Goal: Task Accomplishment & Management: Manage account settings

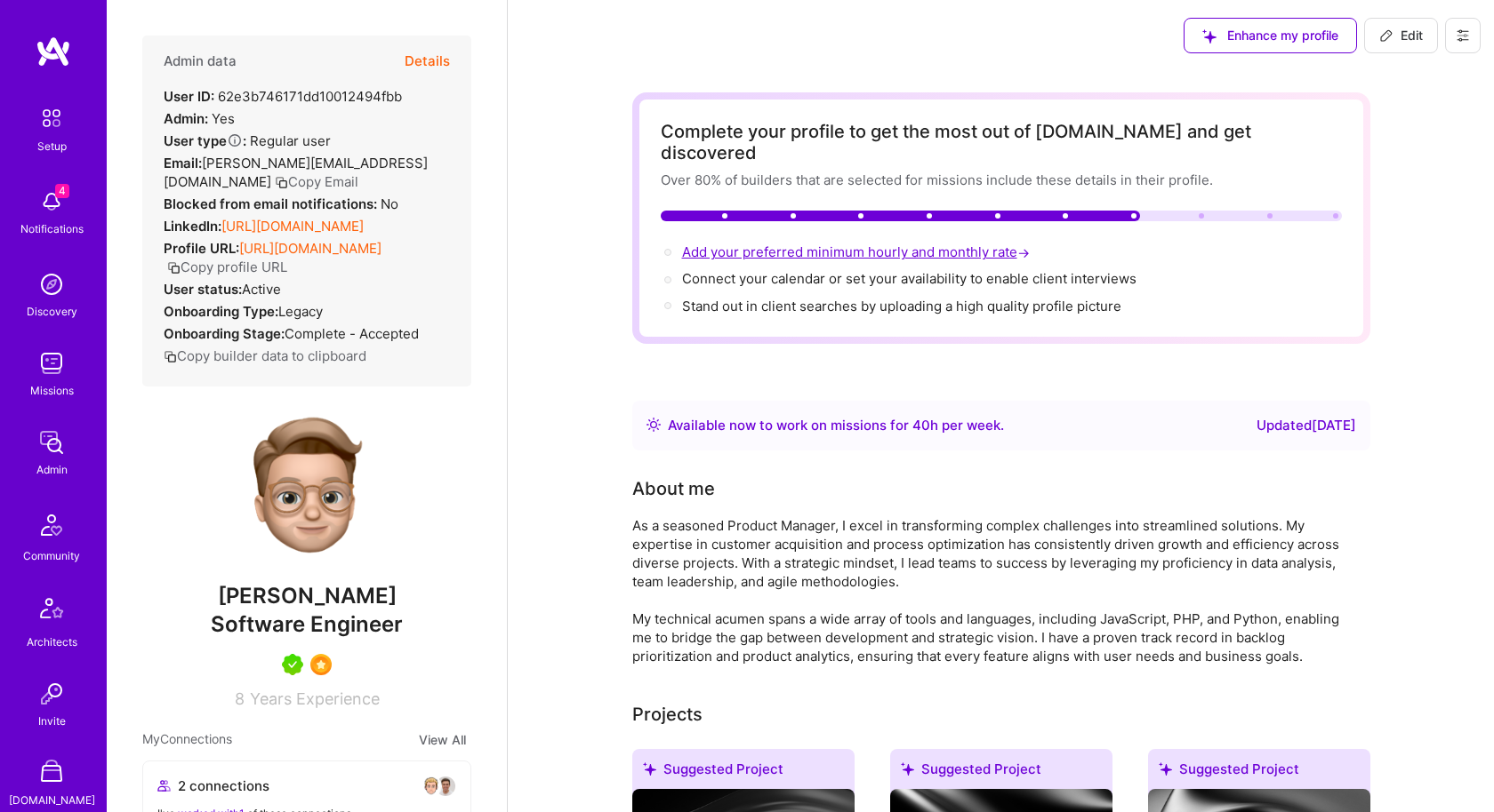
click at [861, 244] on span "Add your preferred minimum hourly and monthly rate →" at bounding box center [858, 252] width 351 height 17
select select "US"
select select "Right Now"
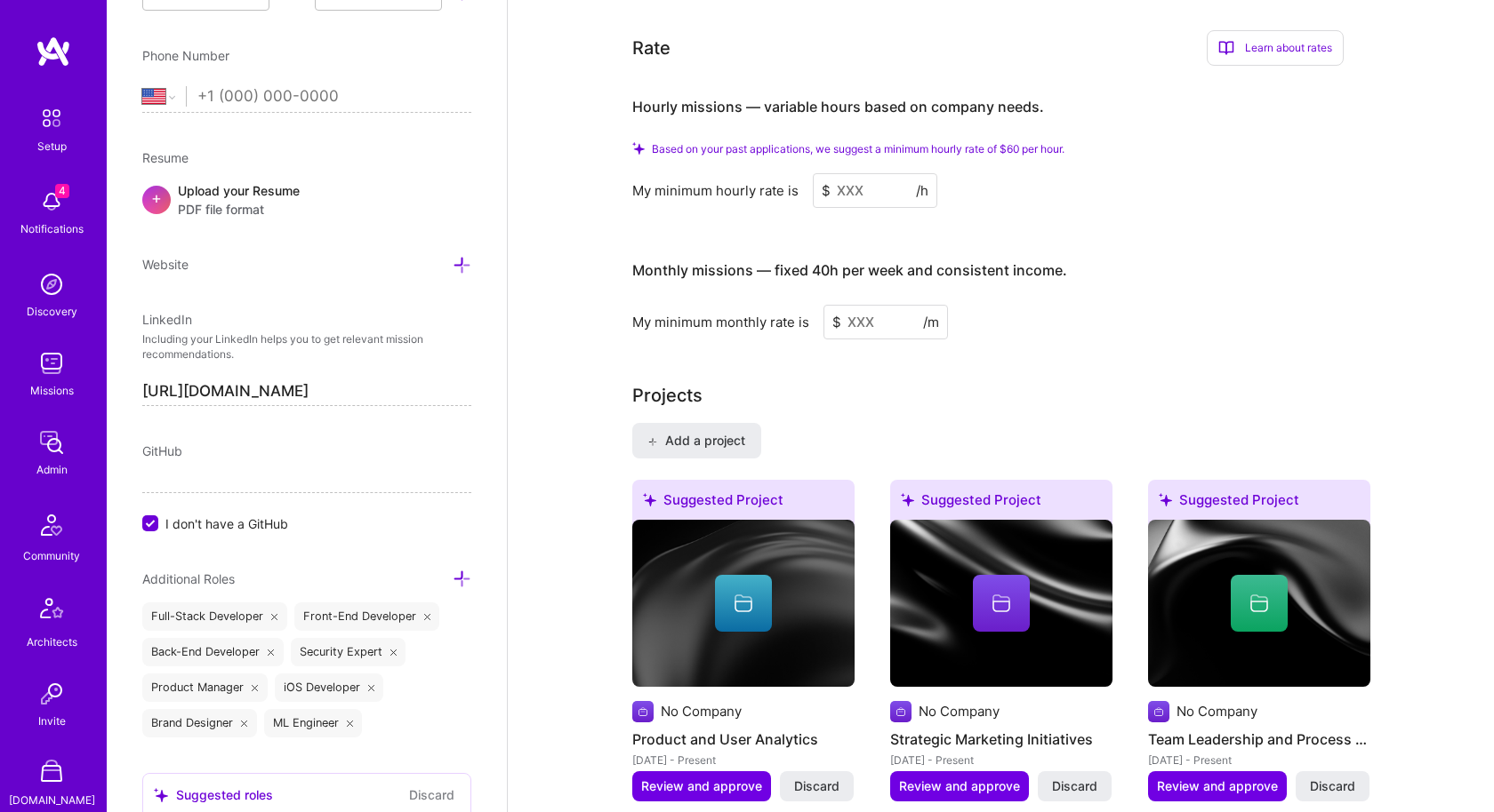
scroll to position [1105, 0]
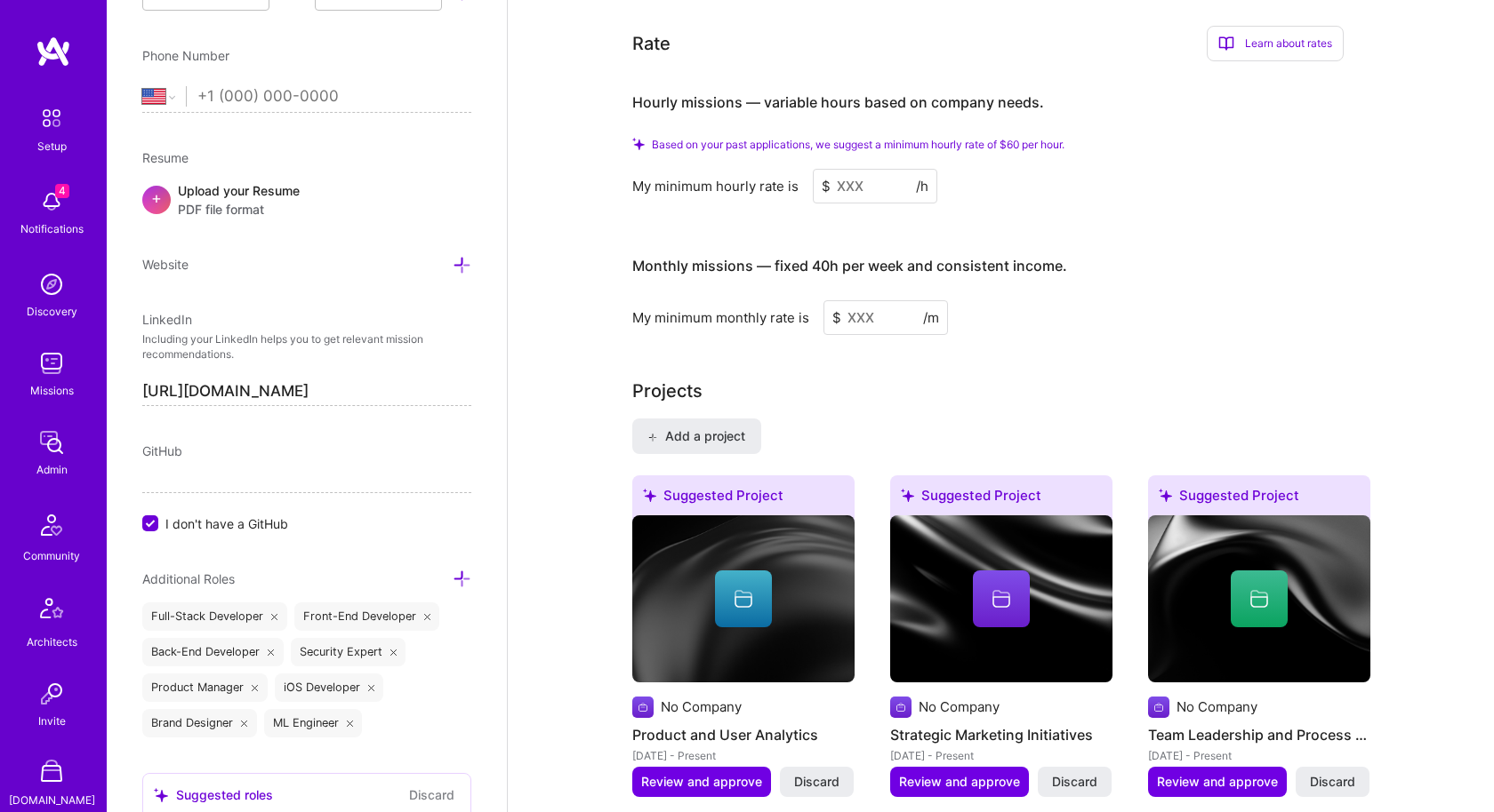
click at [883, 169] on input at bounding box center [875, 186] width 125 height 35
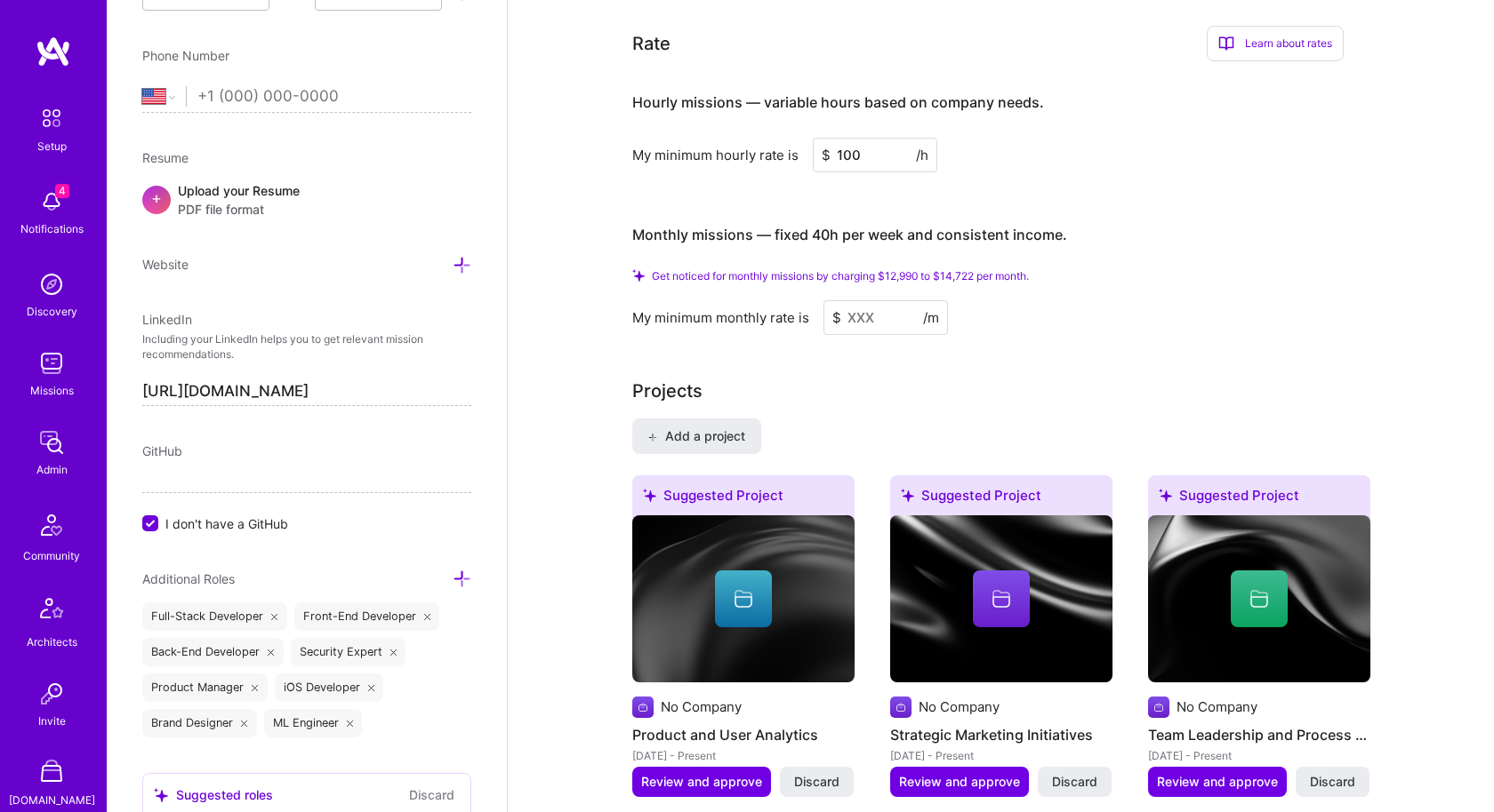
type input "100"
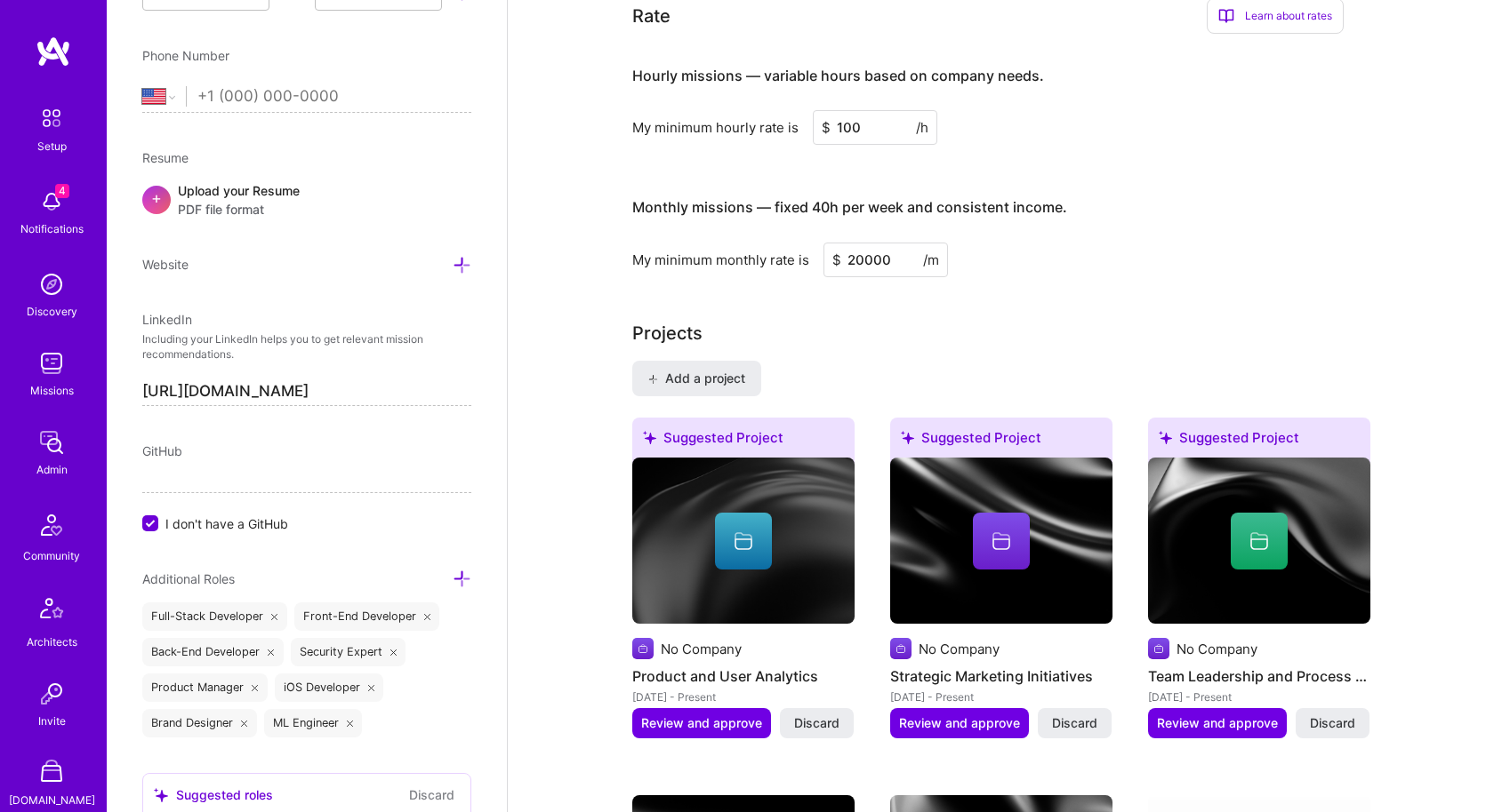
type input "20000"
drag, startPoint x: 860, startPoint y: 107, endPoint x: 785, endPoint y: 100, distance: 75.3
click at [785, 110] on div "My minimum hourly rate is $ 100 /h" at bounding box center [989, 127] width 712 height 35
type input "200"
drag, startPoint x: 909, startPoint y: 238, endPoint x: 907, endPoint y: 252, distance: 14.1
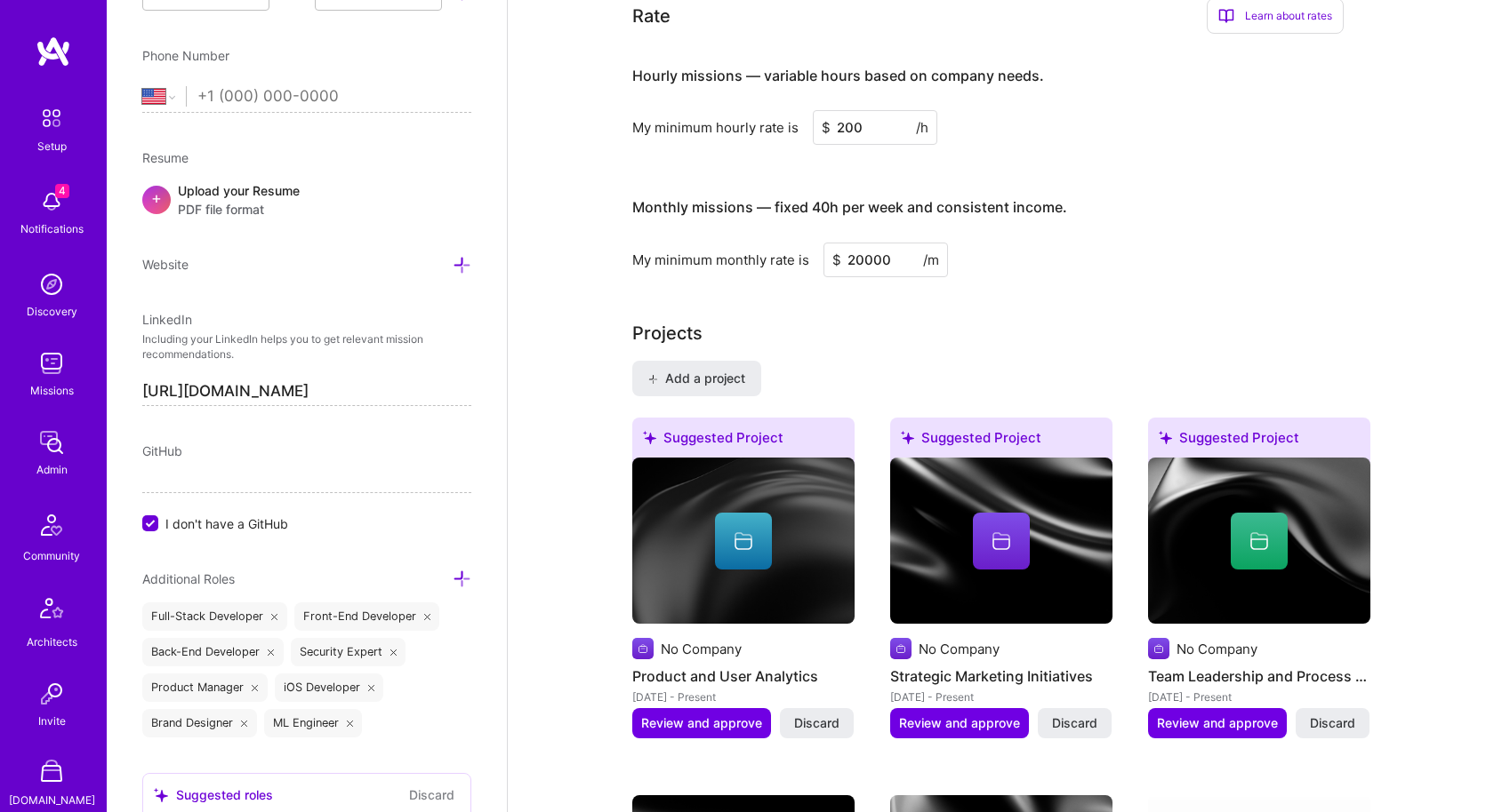
click at [909, 243] on input "20000" at bounding box center [885, 260] width 125 height 35
type input "200000"
click at [889, 320] on div "Projects" at bounding box center [1002, 334] width 739 height 27
click at [876, 111] on input "200" at bounding box center [875, 127] width 125 height 35
type input "2000"
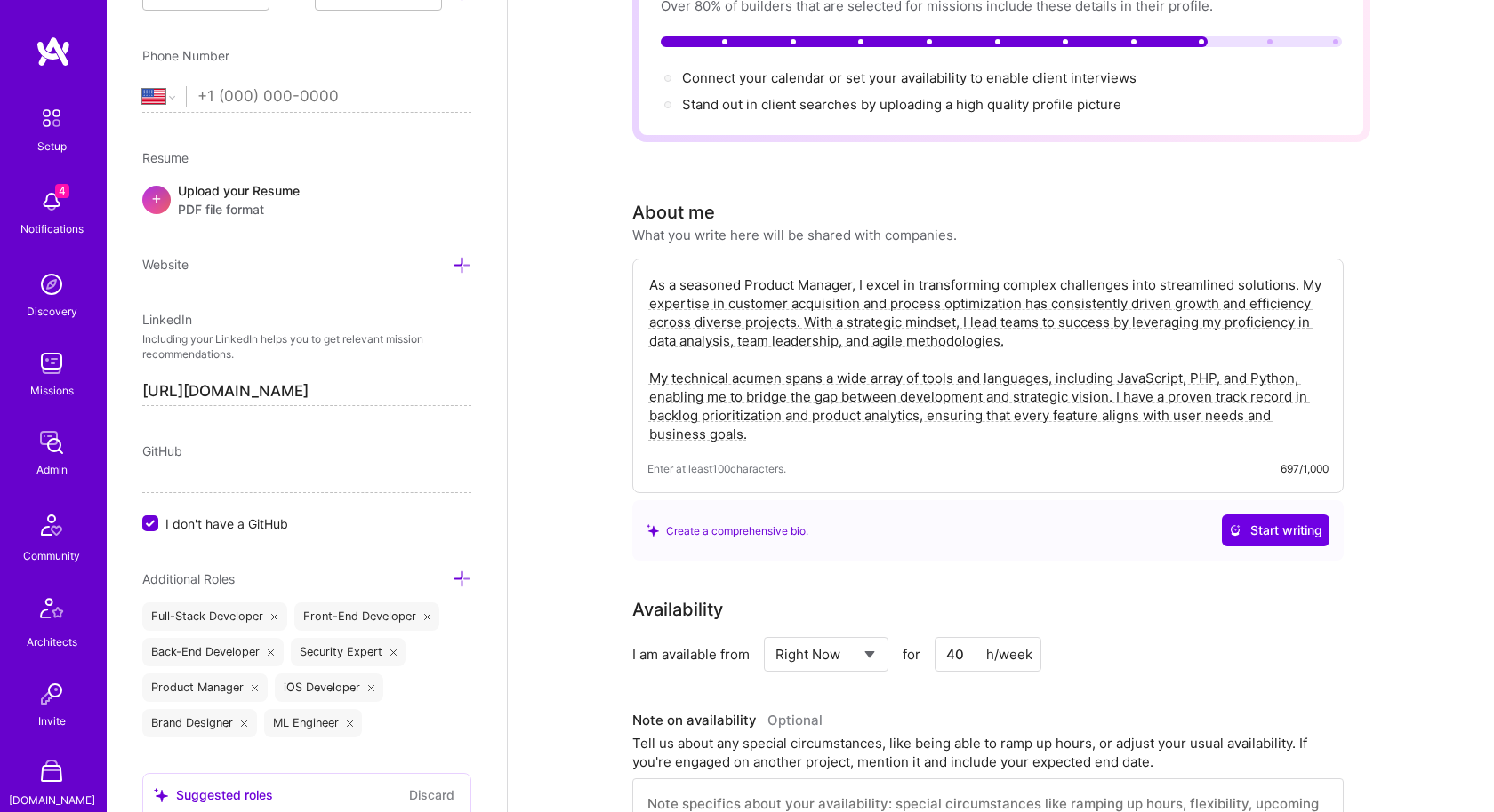
scroll to position [0, 0]
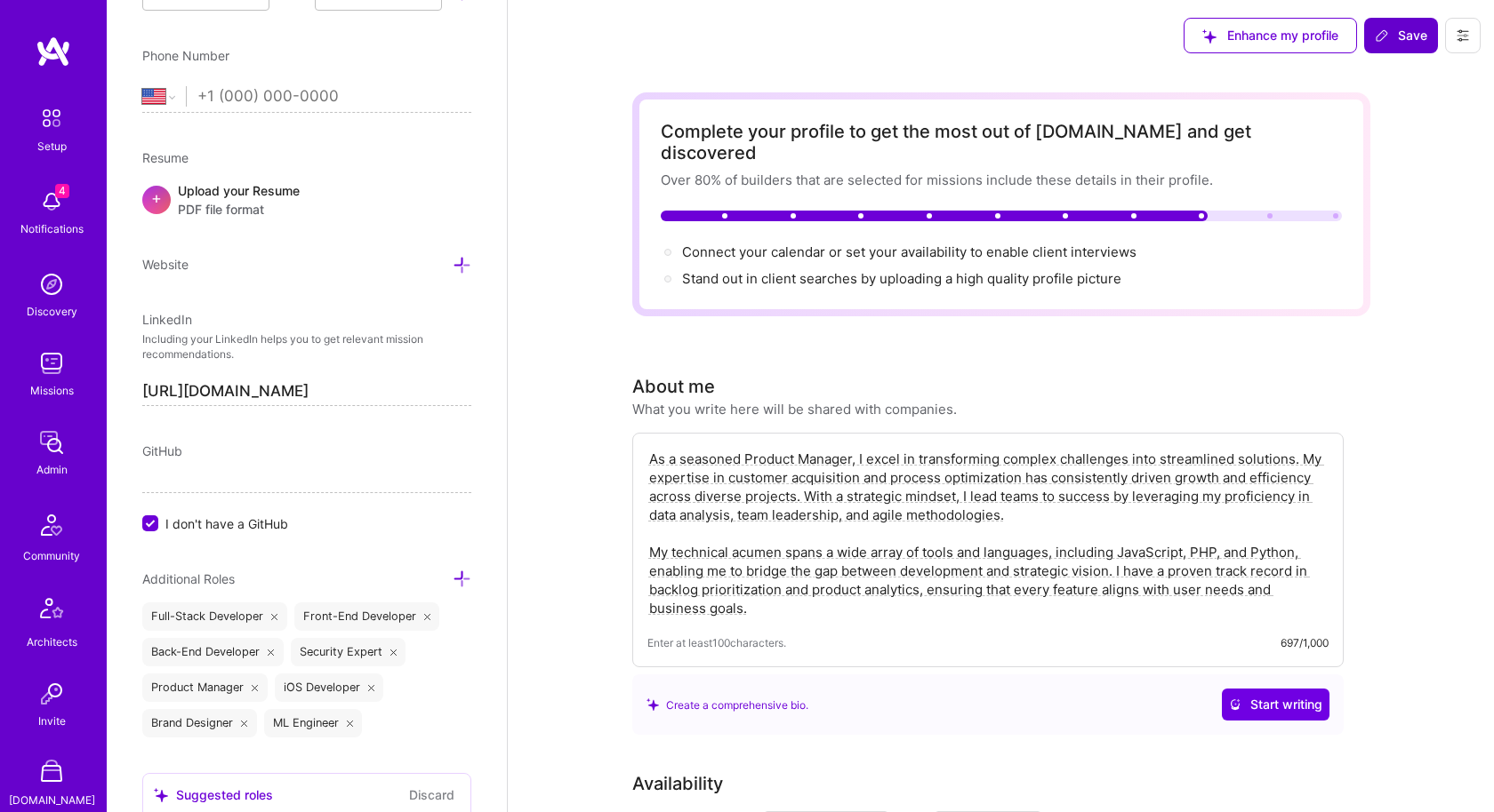
click at [1400, 36] on span "Save" at bounding box center [1401, 36] width 52 height 18
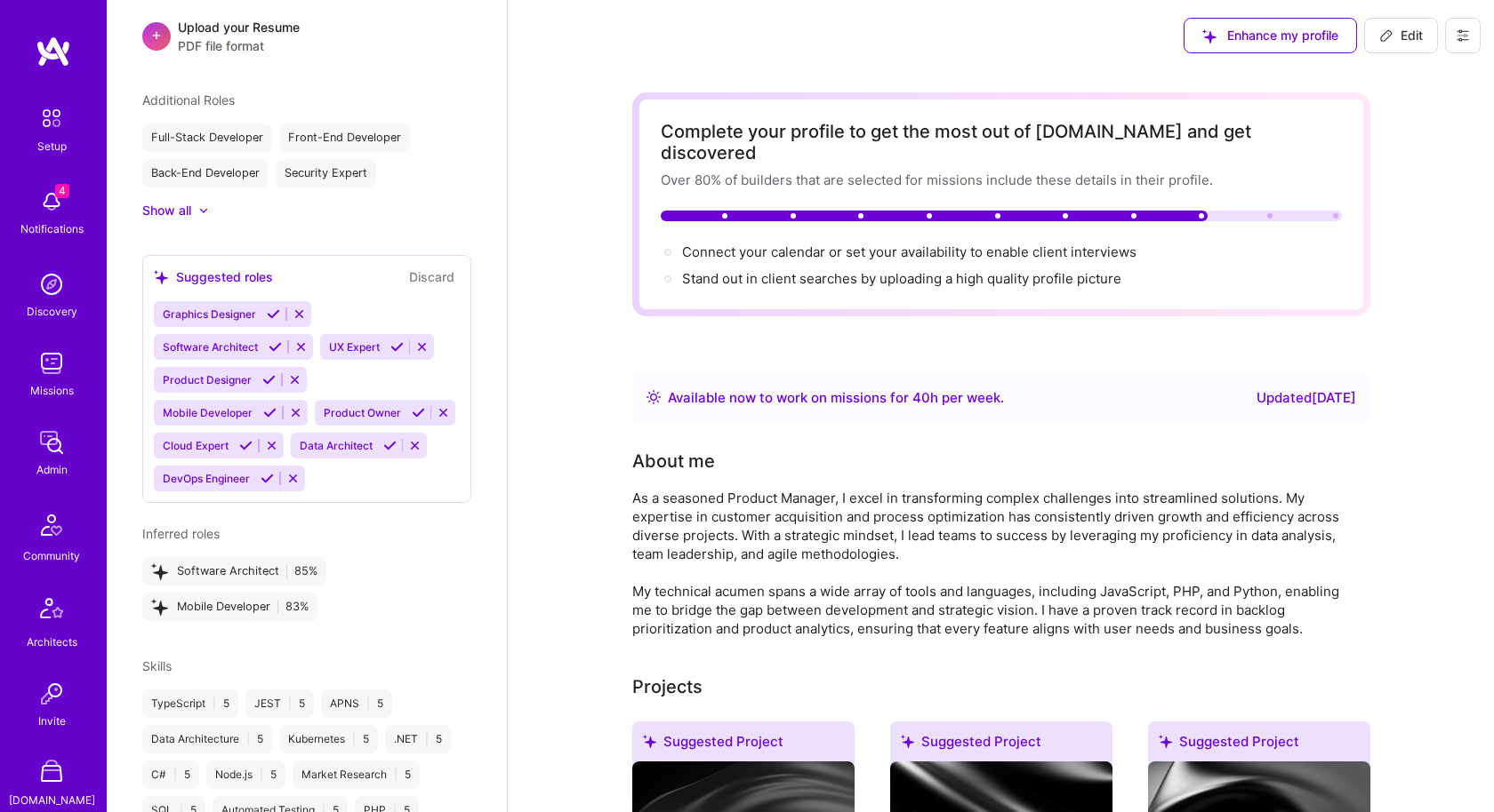
scroll to position [1091, 0]
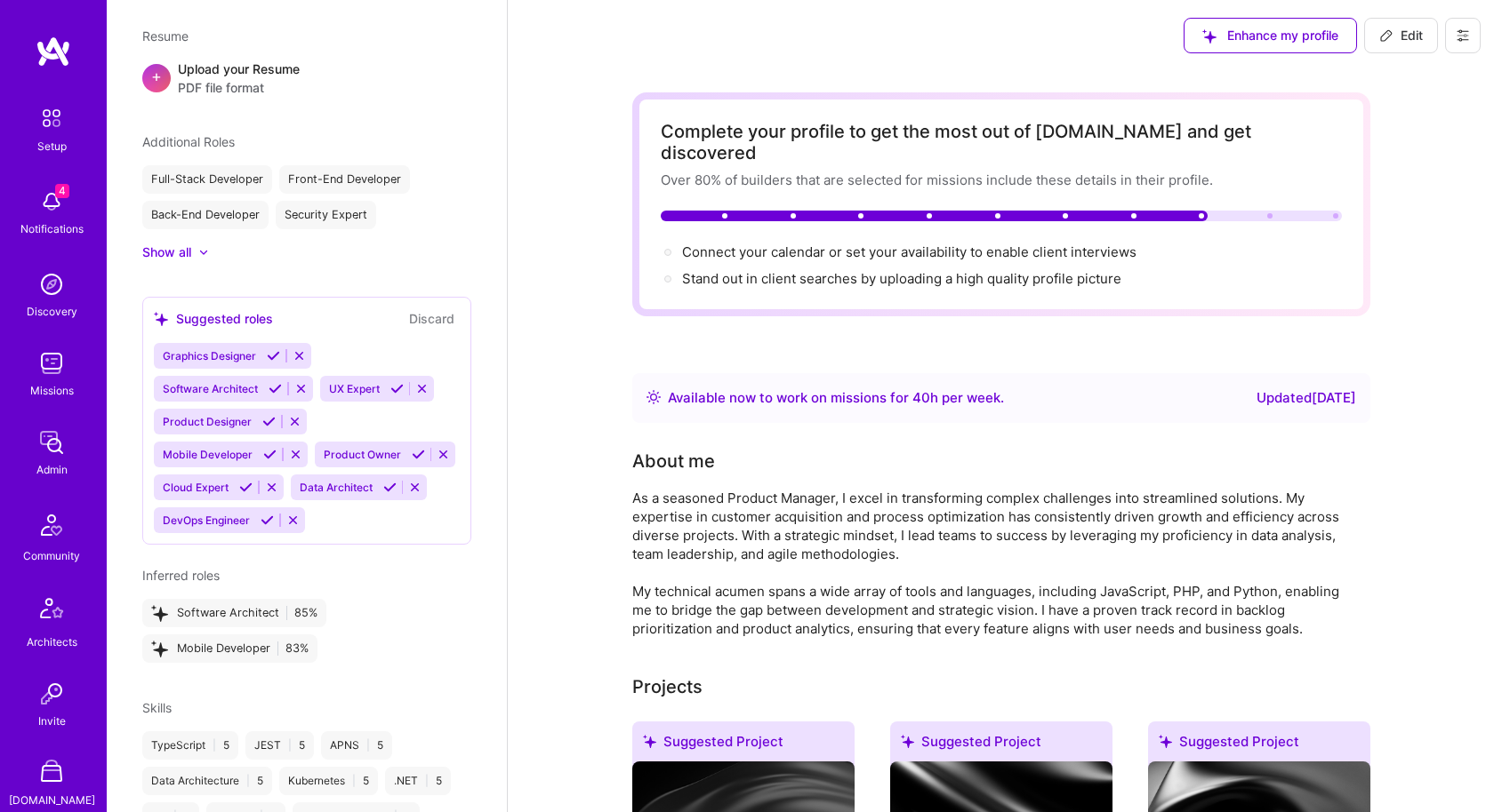
click at [817, 269] on div "Stand out in client searches by uploading a high quality profile picture" at bounding box center [902, 278] width 440 height 19
click at [818, 244] on span "Connect your calendar or set your availability to enable client interviews →" at bounding box center [917, 252] width 471 height 17
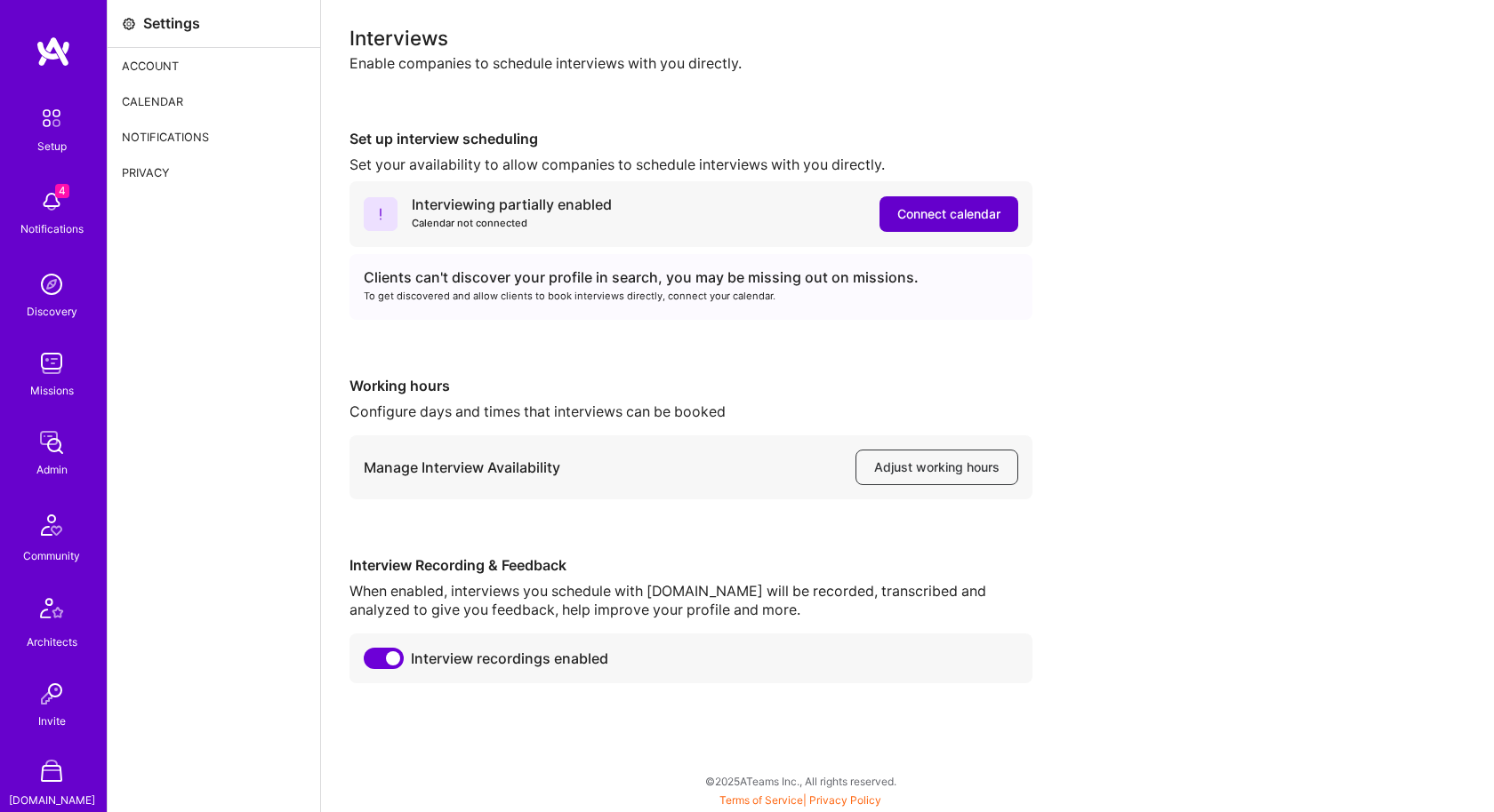
click at [942, 213] on span "Connect calendar" at bounding box center [949, 214] width 103 height 18
click at [942, 218] on span "Connect calendar" at bounding box center [949, 214] width 103 height 18
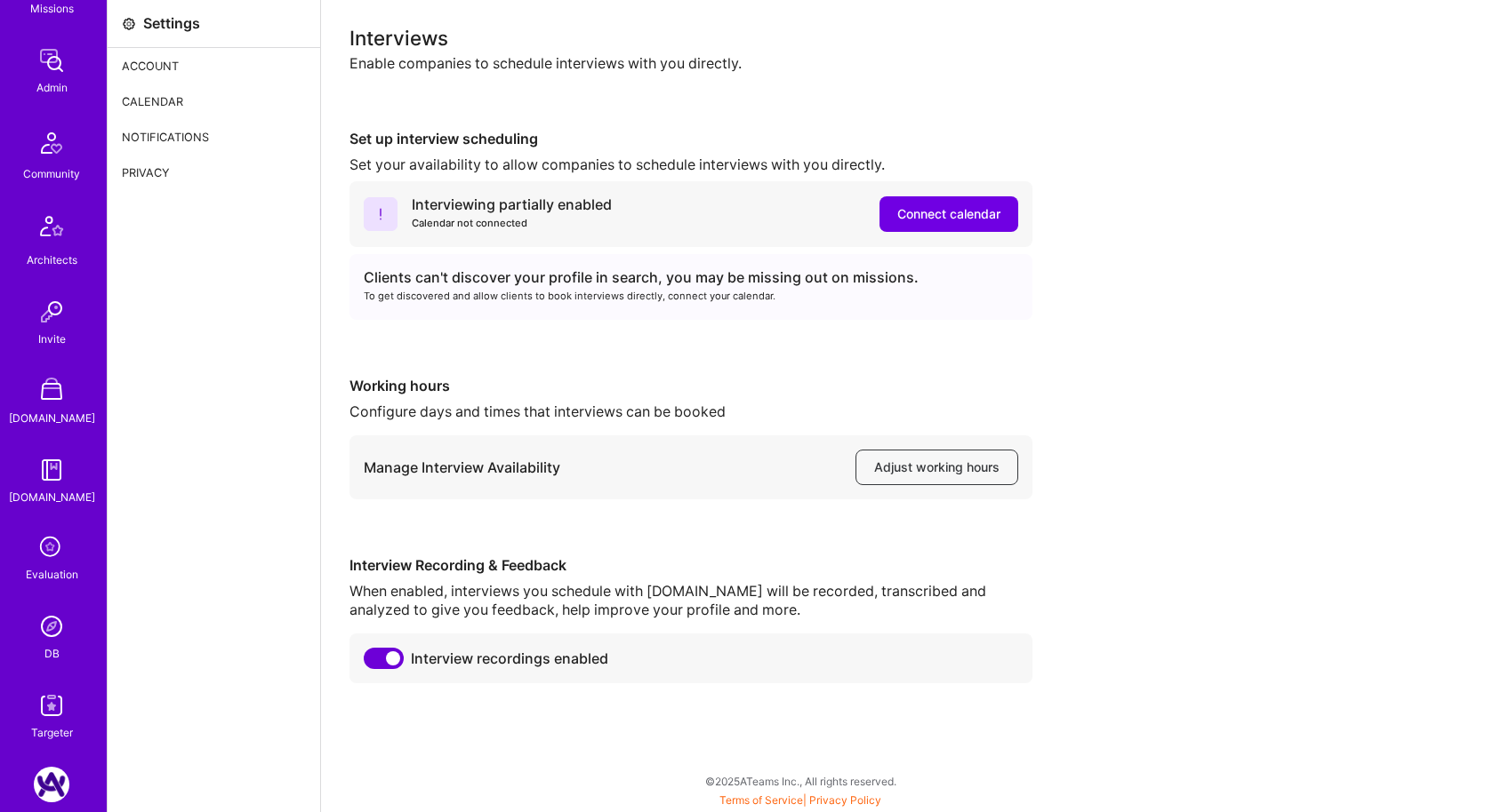
scroll to position [468, 0]
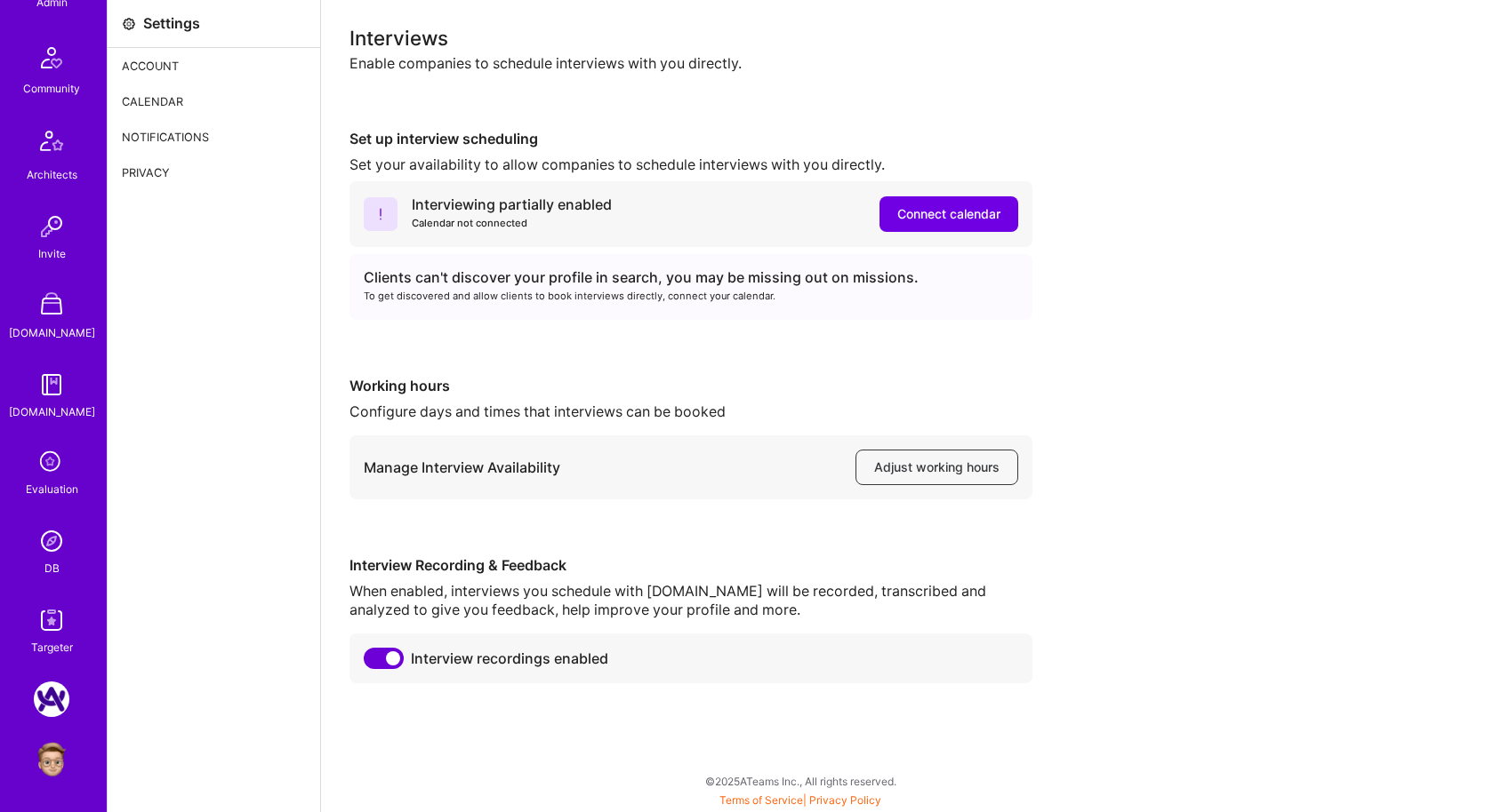
click at [54, 547] on img at bounding box center [52, 542] width 36 height 36
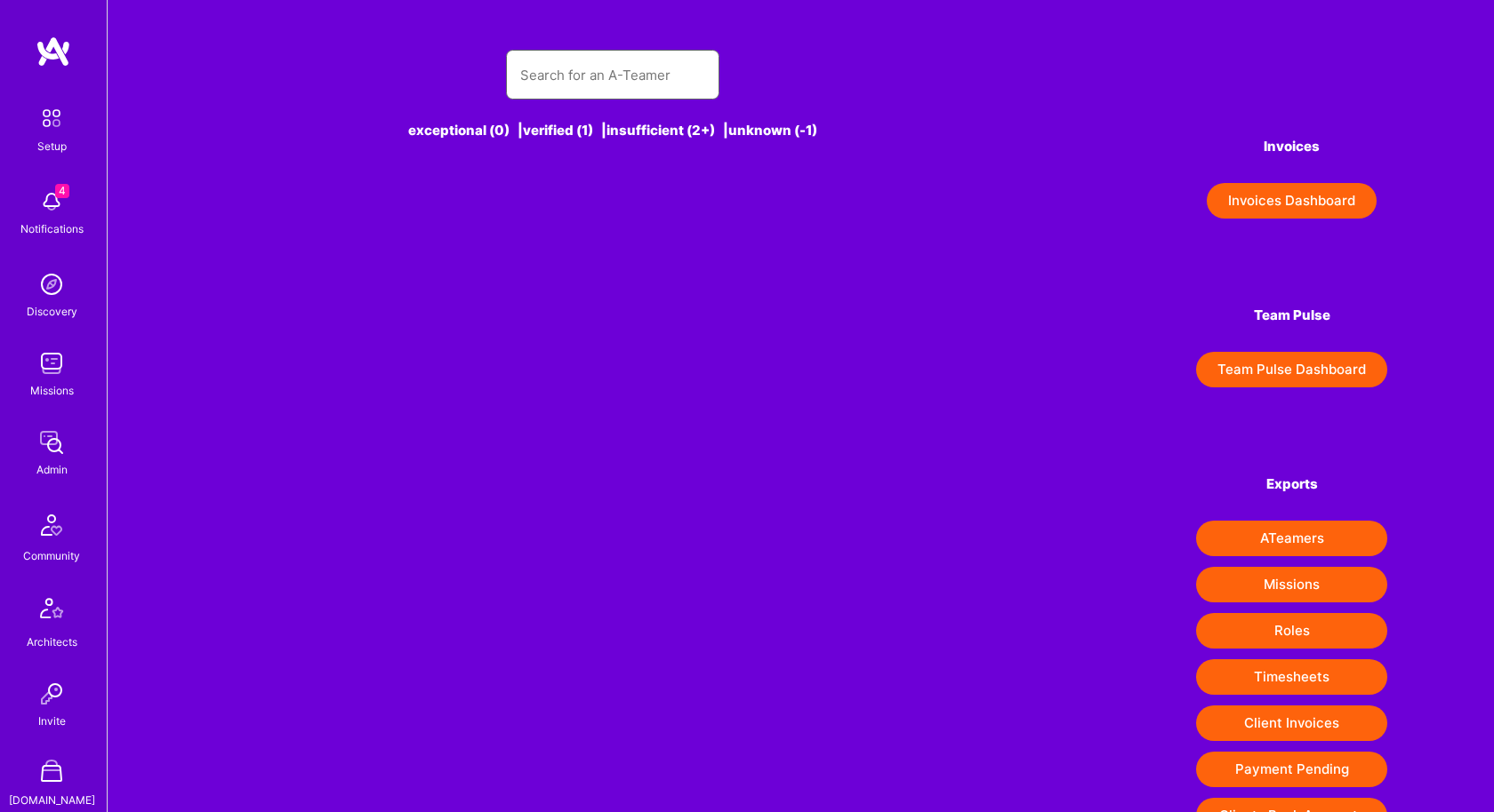
click at [594, 75] on input "text" at bounding box center [613, 75] width 185 height 45
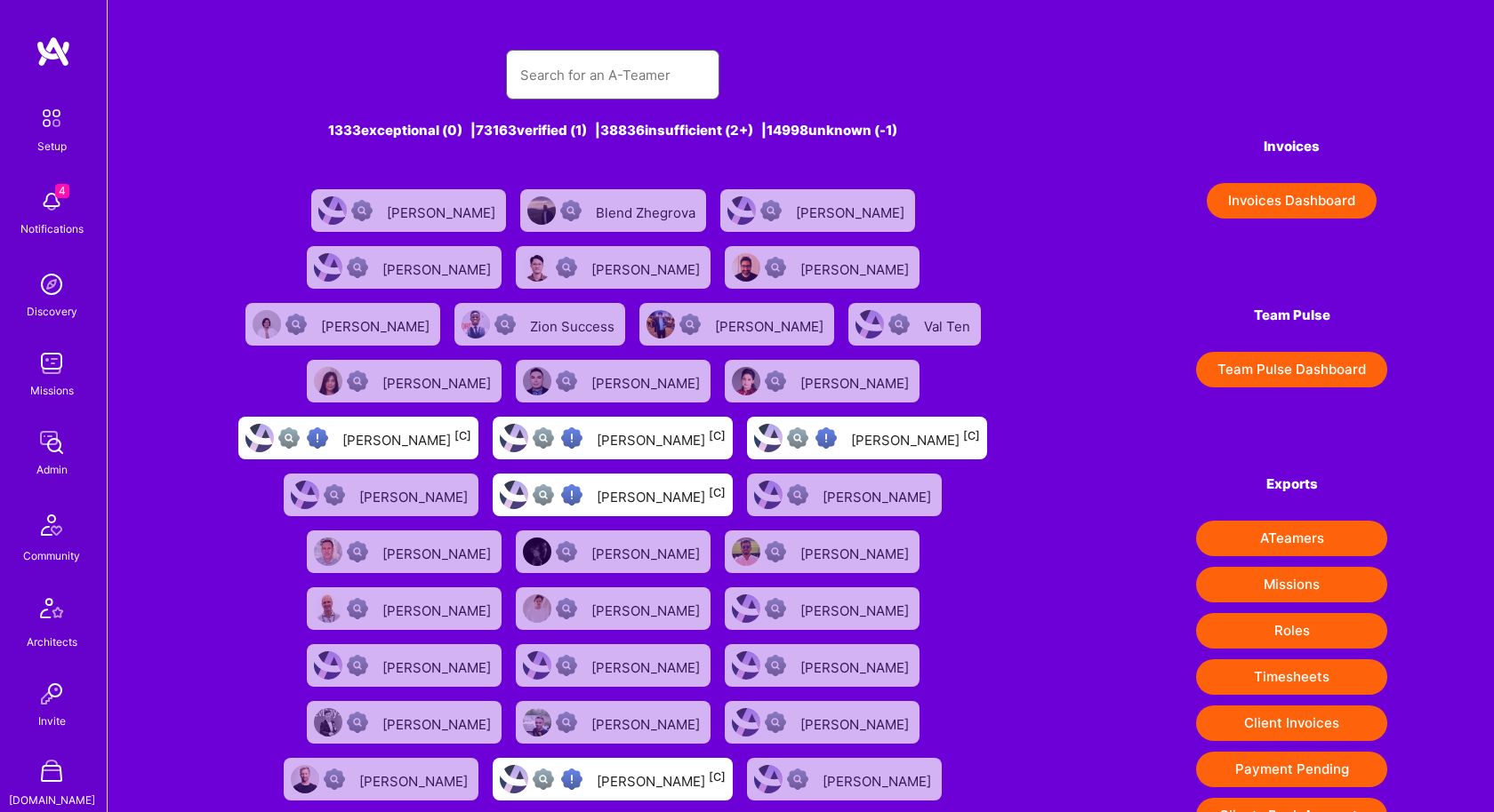
type input "[PERSON_NAME]"
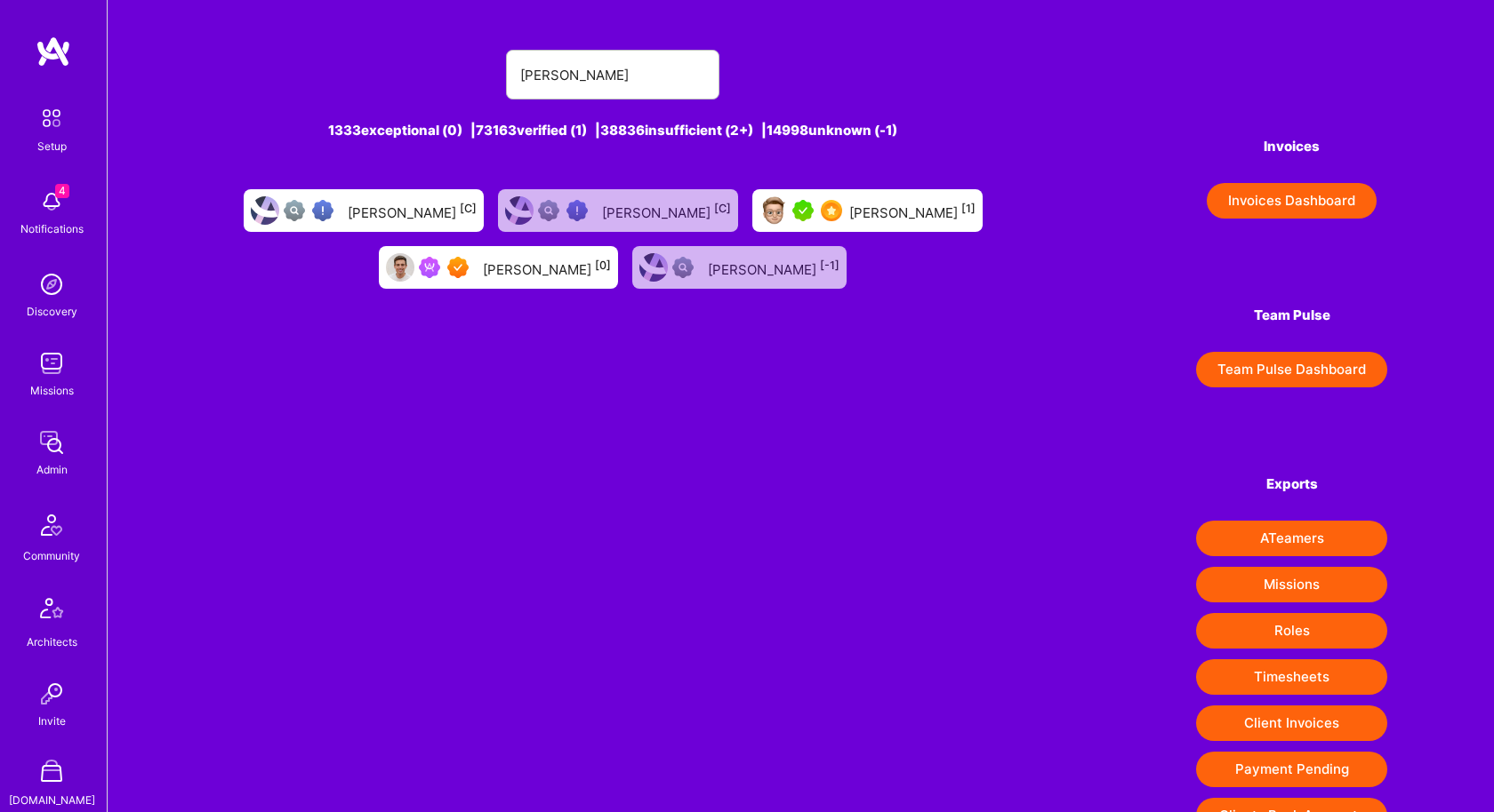
click at [533, 263] on div "[PERSON_NAME] [0]" at bounding box center [547, 268] width 128 height 23
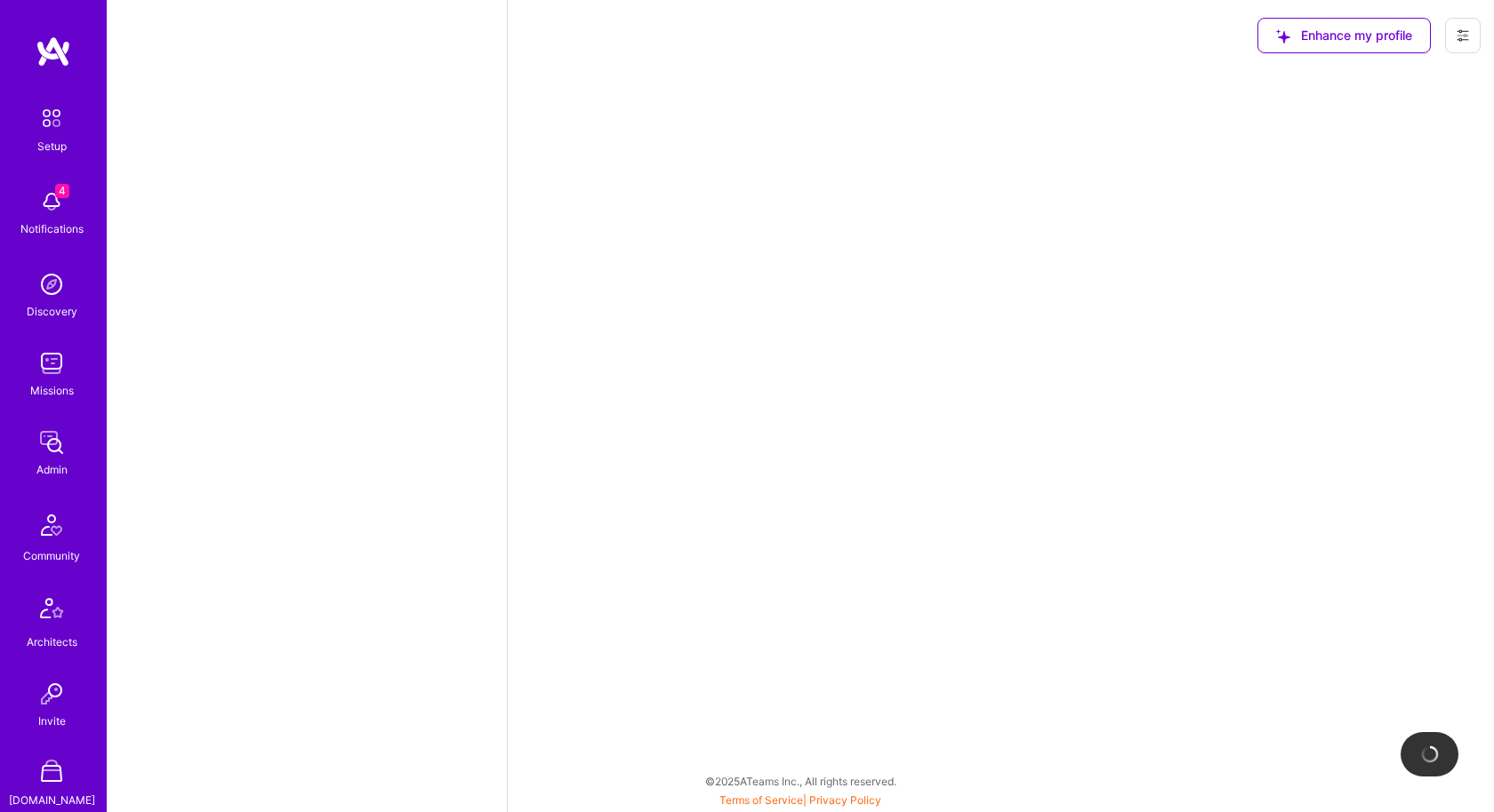
click at [1462, 35] on icon at bounding box center [1463, 36] width 11 height 3
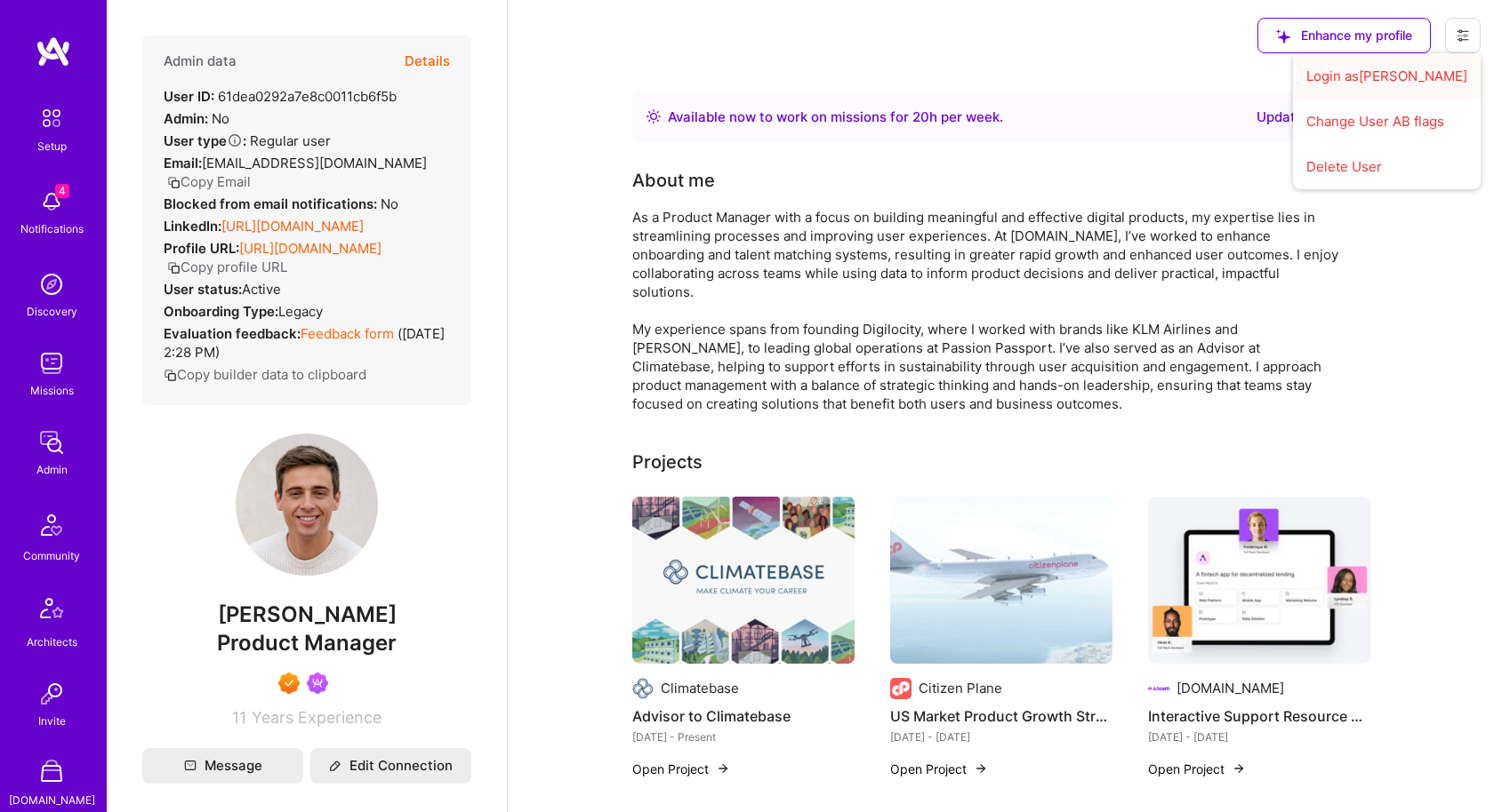
click at [1425, 64] on button "Login as [PERSON_NAME]" at bounding box center [1386, 76] width 188 height 45
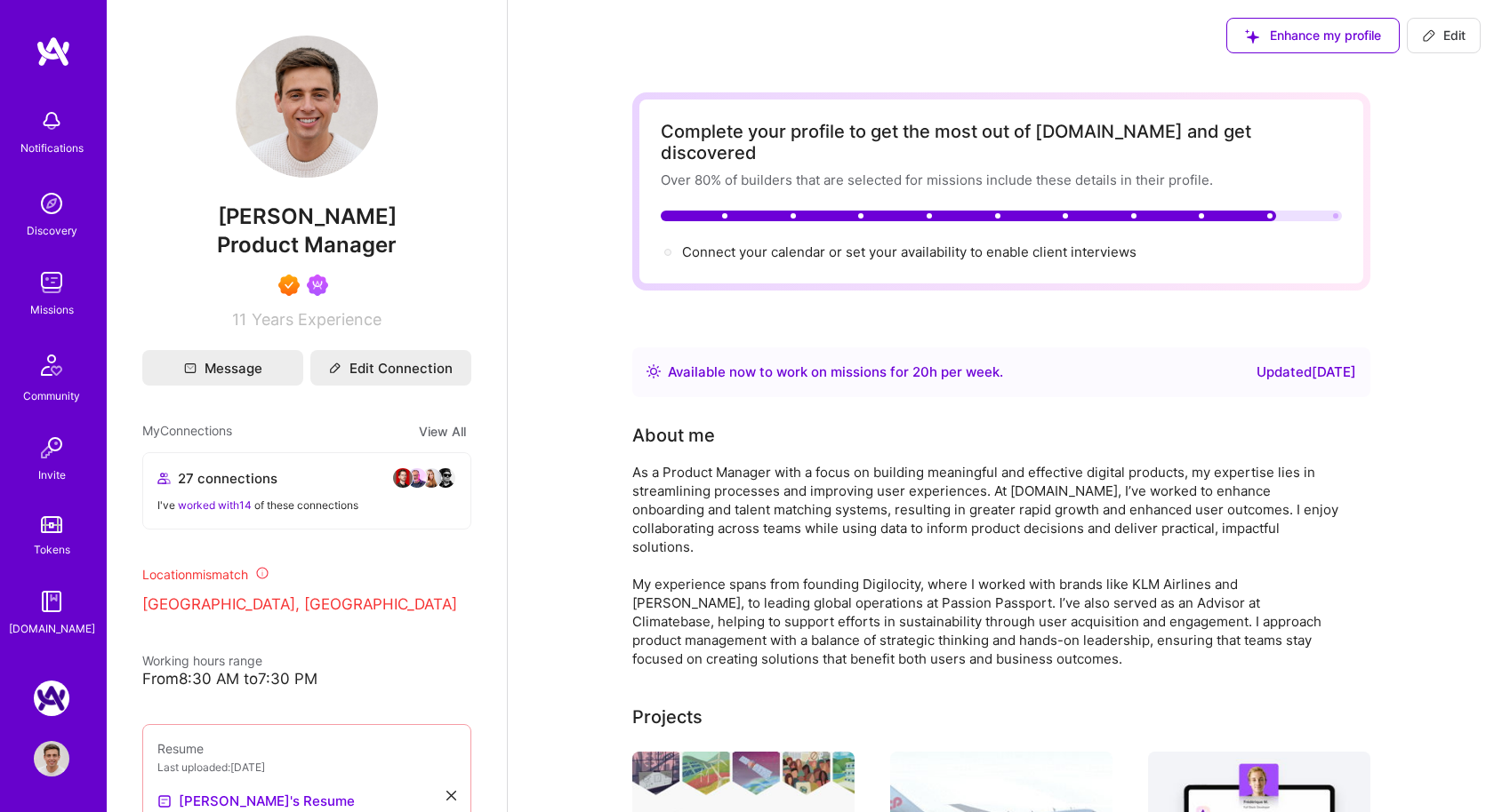
click at [1466, 29] on button "Edit" at bounding box center [1443, 36] width 74 height 36
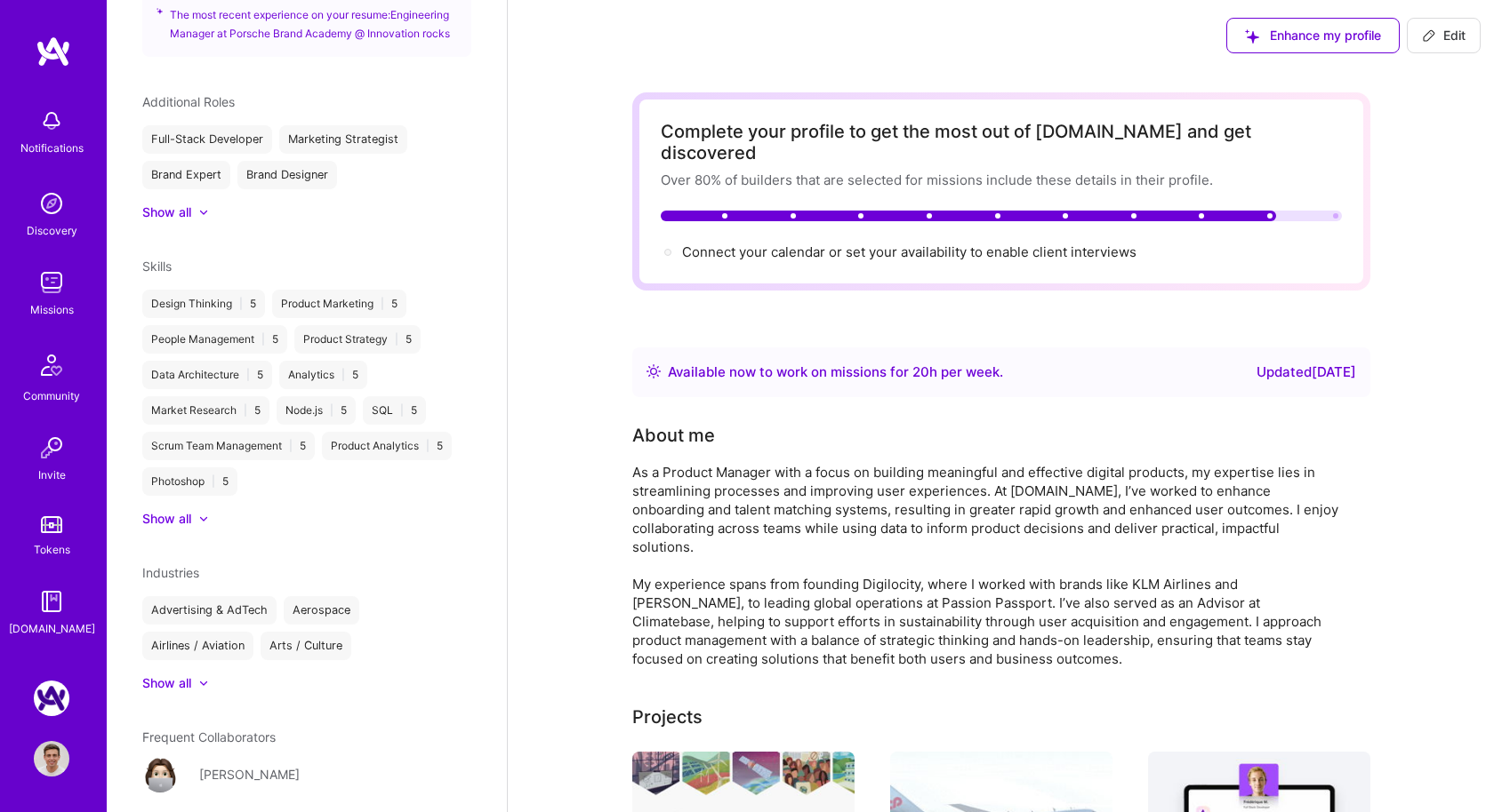
select select "US"
select select "Right Now"
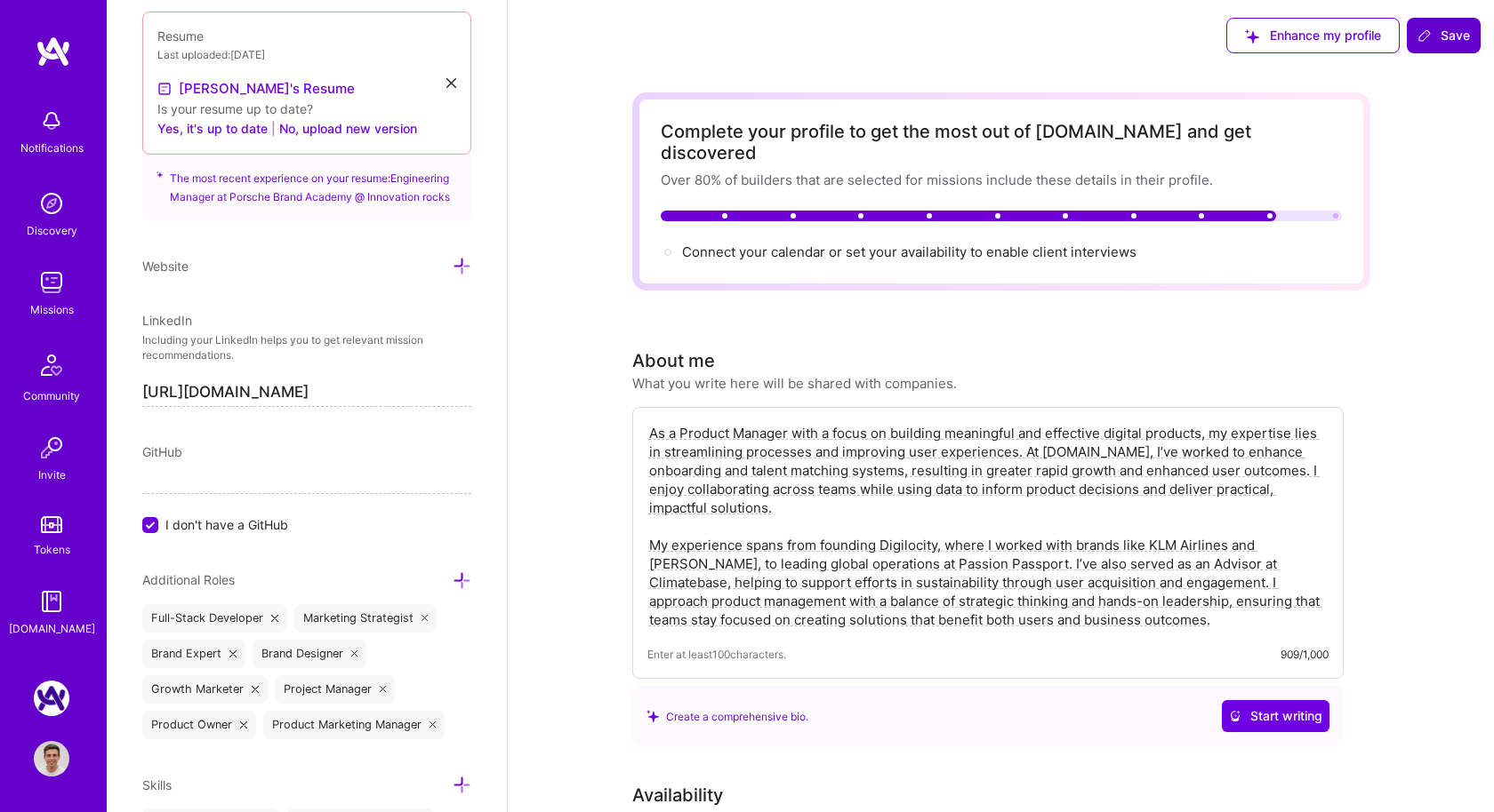
click at [1433, 37] on span "Save" at bounding box center [1443, 36] width 52 height 18
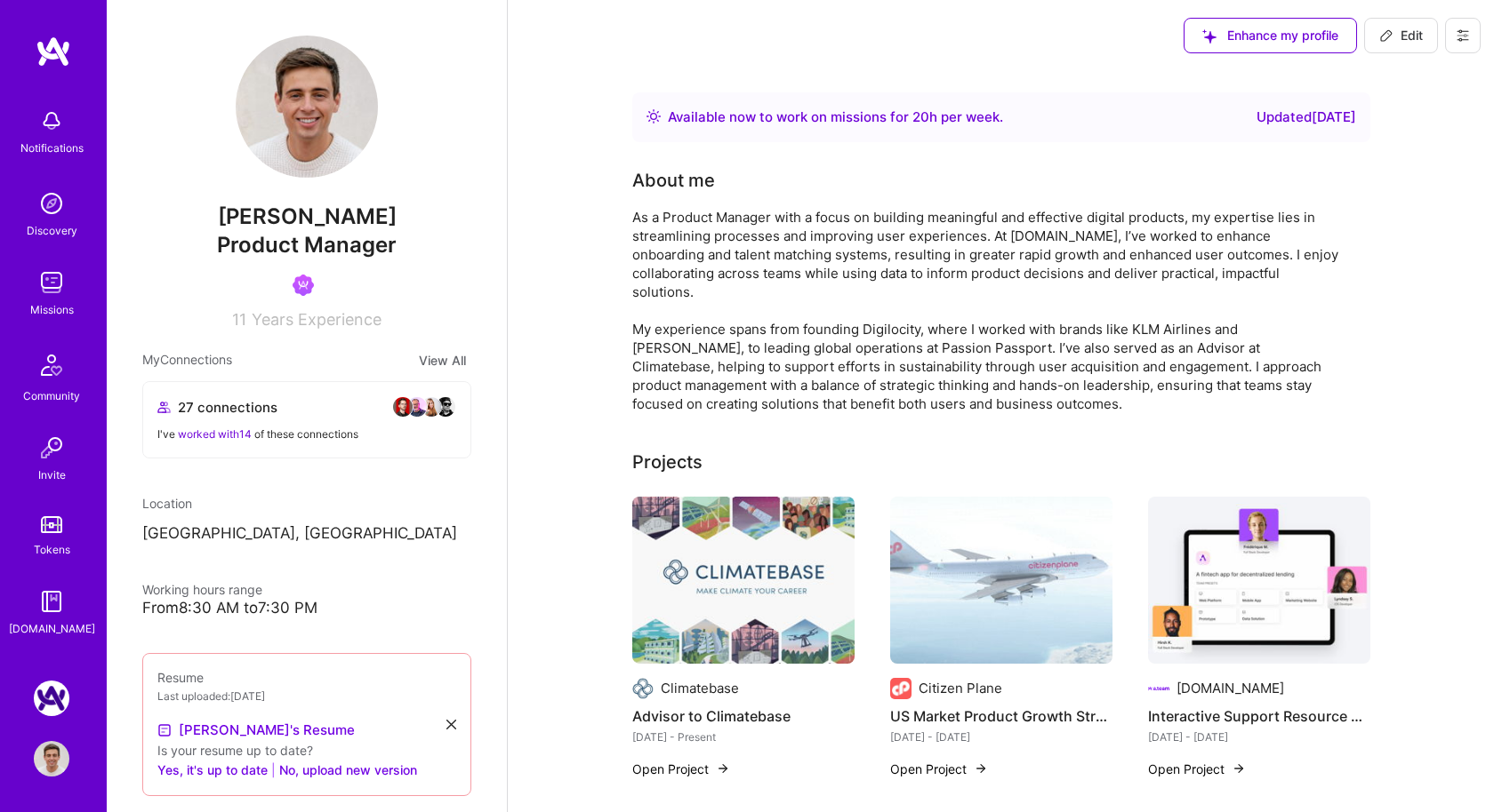
click at [1472, 36] on button at bounding box center [1463, 36] width 36 height 36
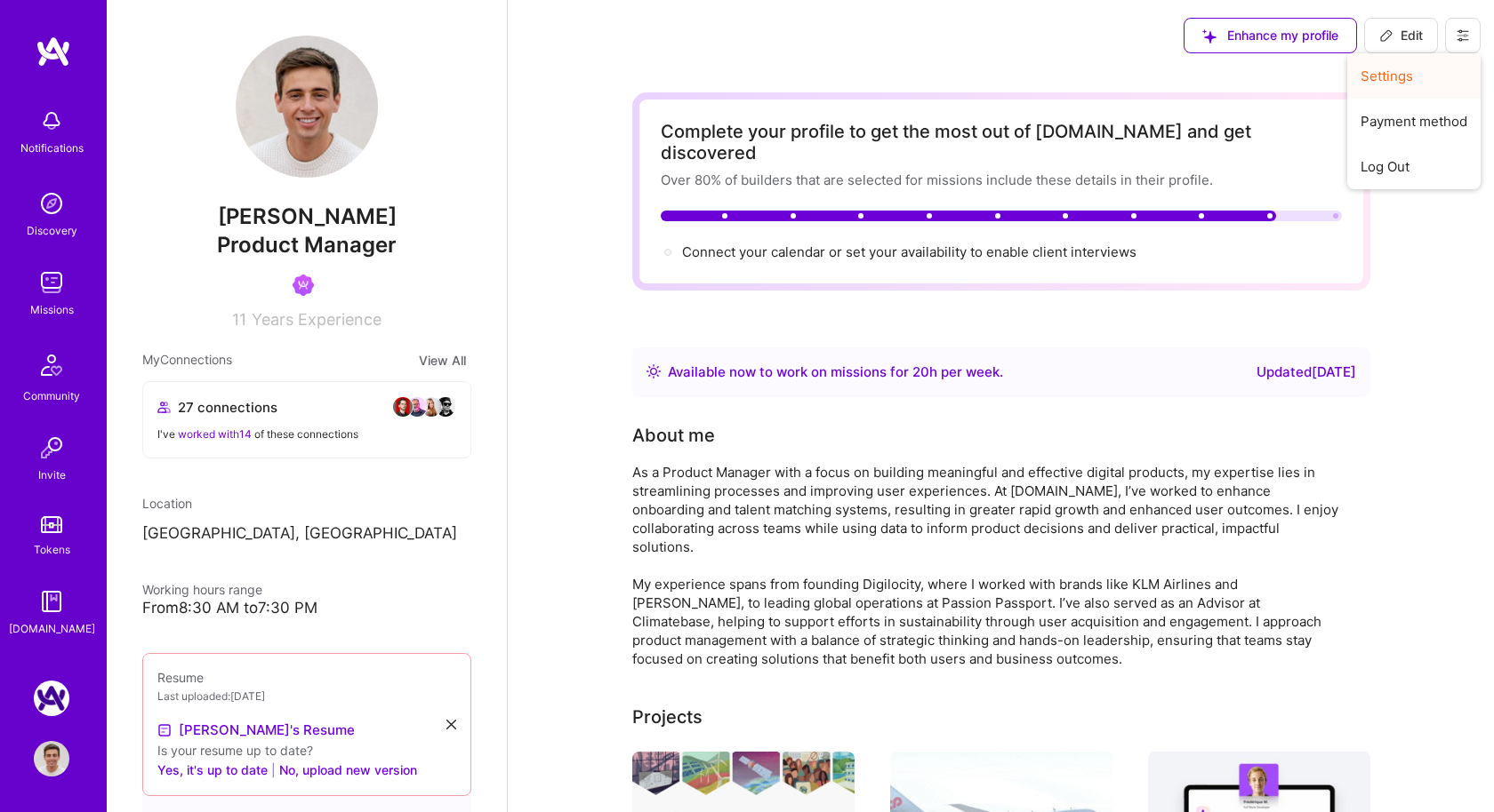
click at [1433, 73] on button "Settings" at bounding box center [1414, 76] width 133 height 45
